Goal: Navigation & Orientation: Find specific page/section

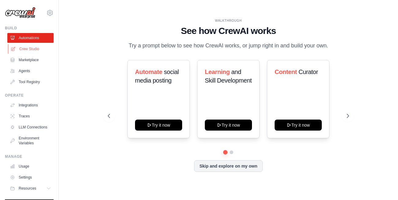
click at [24, 45] on link "Crew Studio" at bounding box center [31, 49] width 46 height 10
